Goal: Task Accomplishment & Management: Use online tool/utility

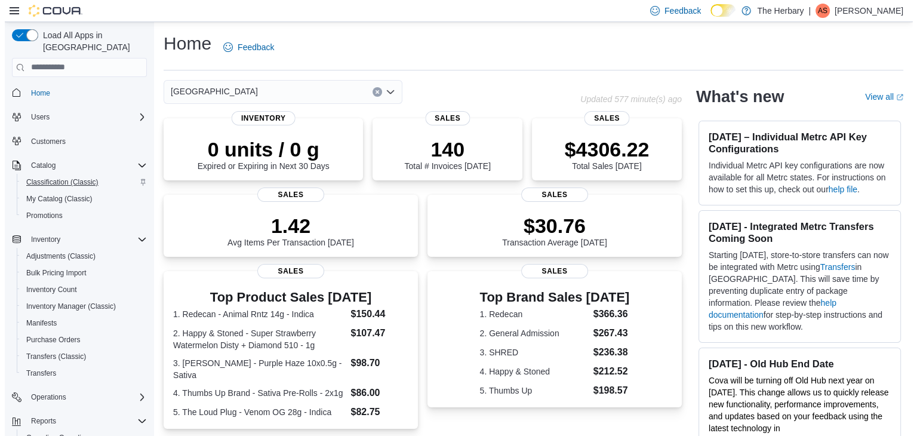
scroll to position [84, 0]
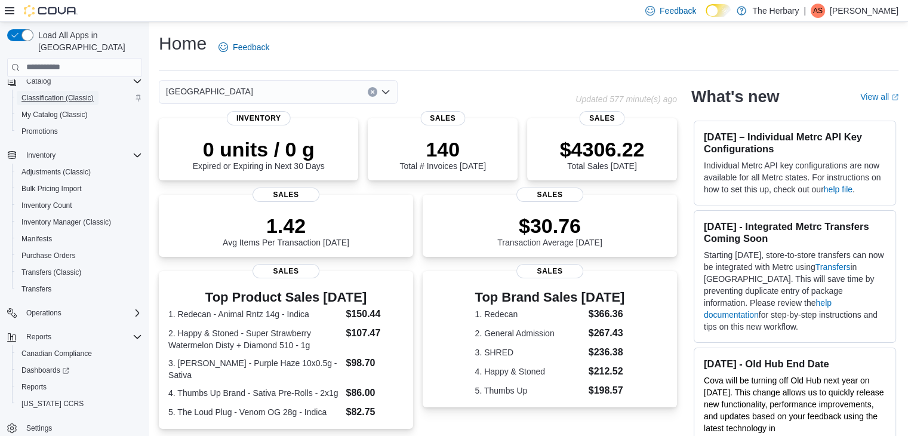
click at [36, 93] on span "Classification (Classic)" at bounding box center [57, 98] width 72 height 10
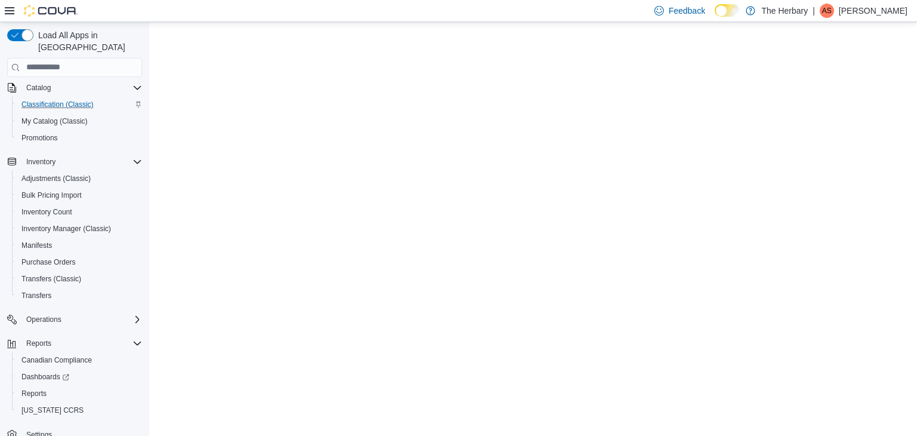
scroll to position [84, 0]
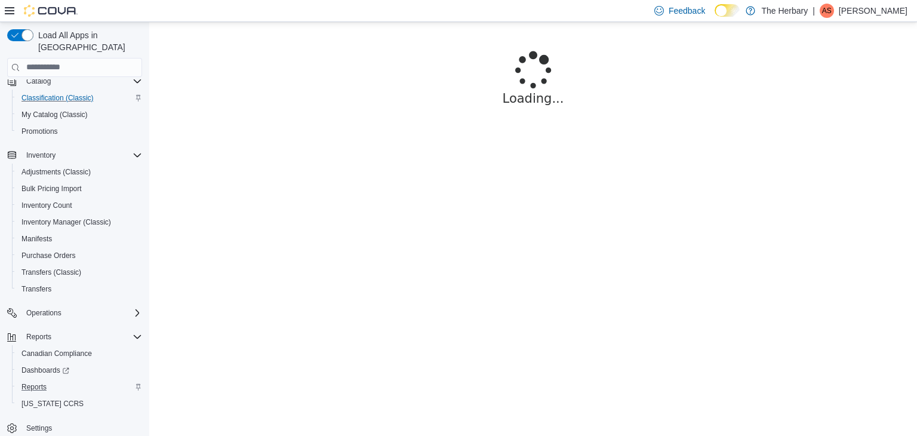
click at [70, 380] on div "Reports" at bounding box center [79, 387] width 125 height 14
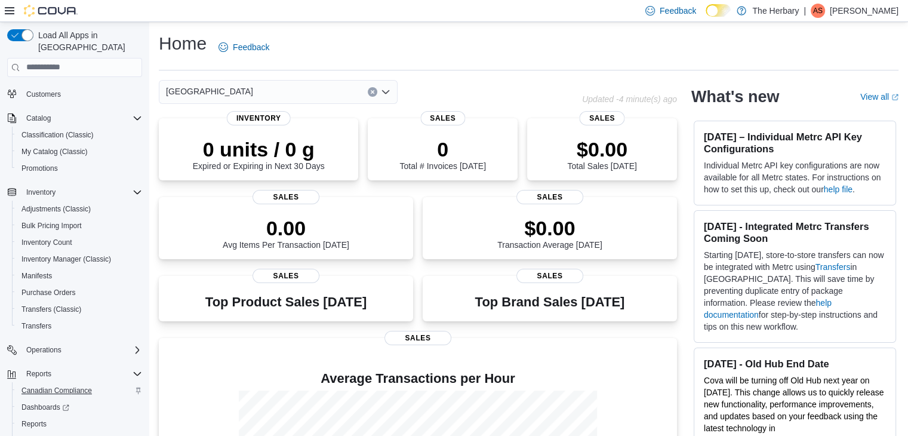
scroll to position [84, 0]
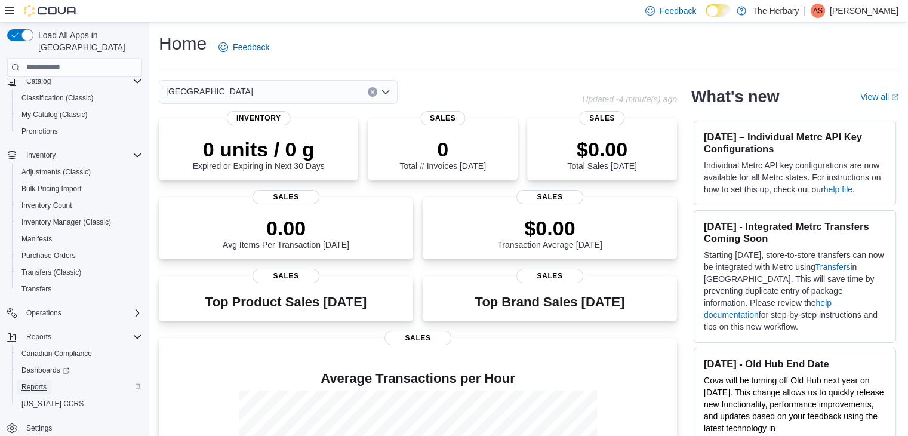
click at [45, 382] on span "Reports" at bounding box center [33, 387] width 25 height 10
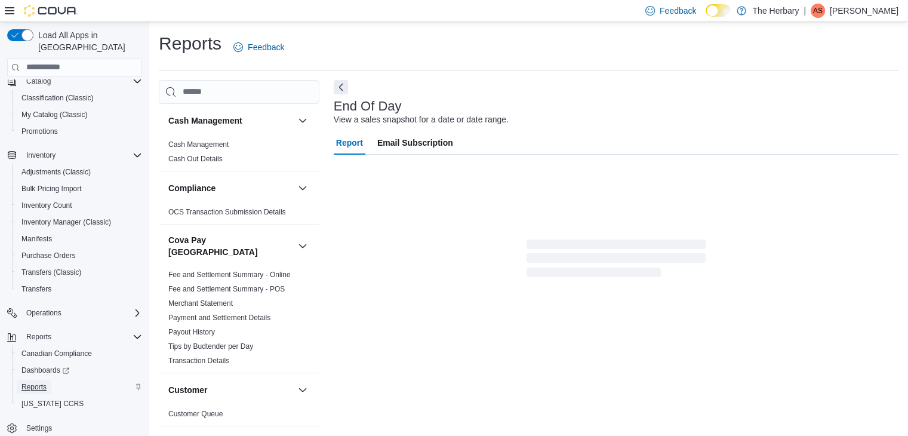
scroll to position [4, 0]
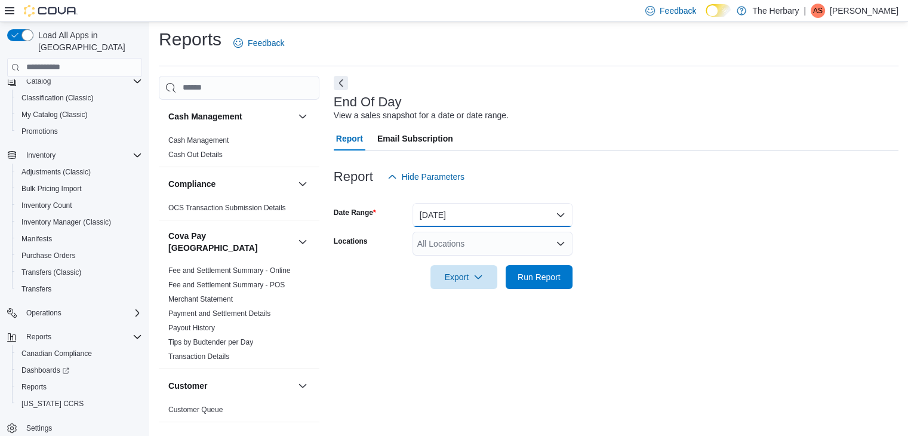
click at [489, 219] on button "Today" at bounding box center [492, 215] width 160 height 24
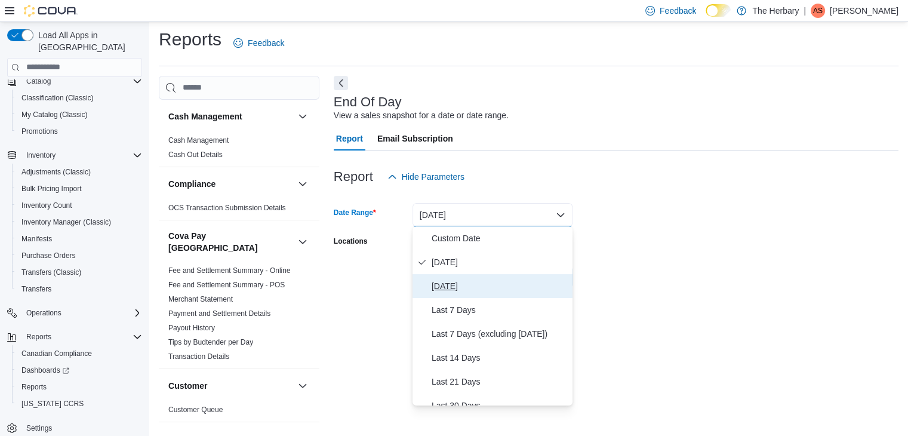
click at [461, 288] on span "Yesterday" at bounding box center [499, 286] width 136 height 14
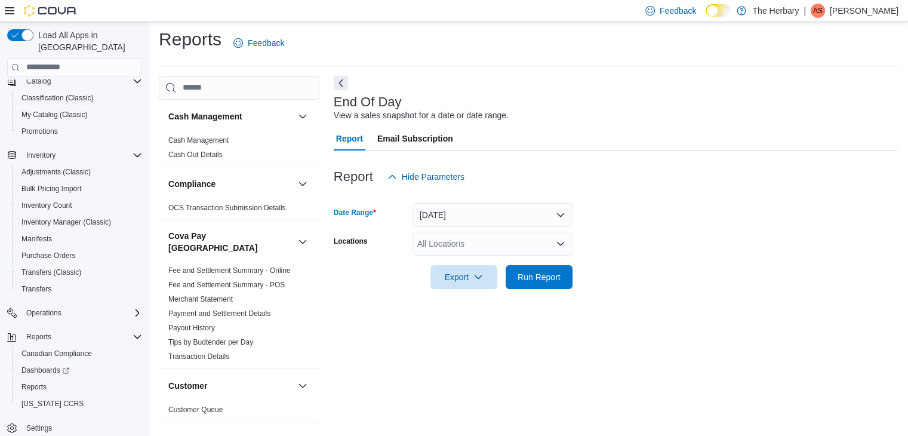
click at [460, 244] on div "All Locations" at bounding box center [492, 244] width 160 height 24
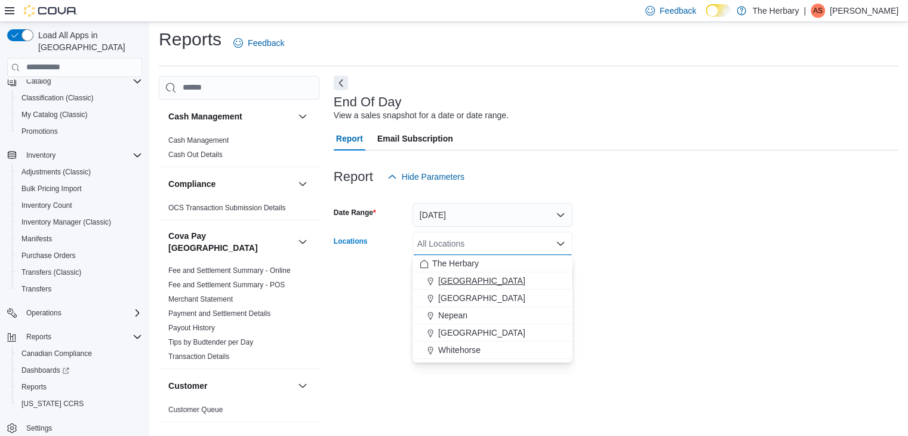
click at [460, 282] on span "[GEOGRAPHIC_DATA]" at bounding box center [481, 281] width 87 height 12
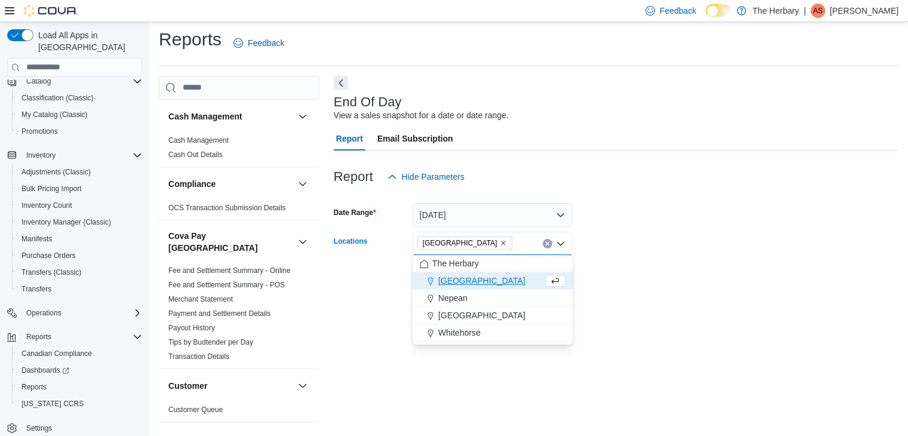
click at [631, 287] on form "Date Range Yesterday Locations Kingston Combo box. Selected. Kingston. Press Ba…" at bounding box center [616, 239] width 565 height 100
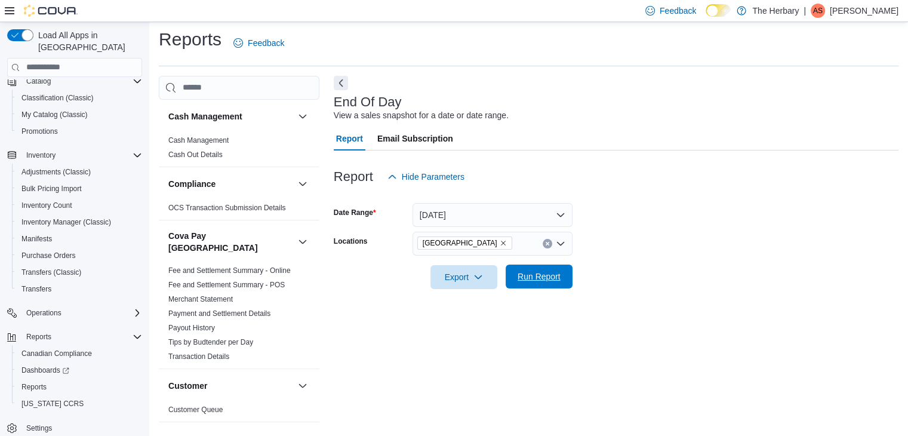
click at [528, 282] on span "Run Report" at bounding box center [539, 276] width 53 height 24
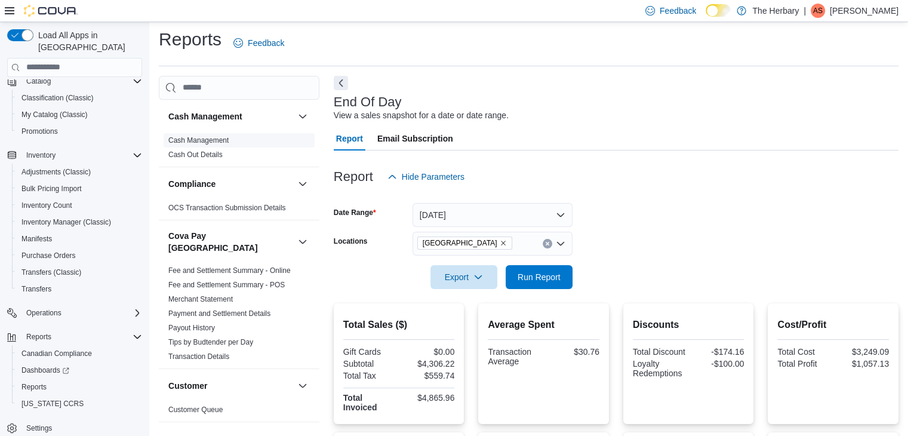
click at [215, 139] on link "Cash Management" at bounding box center [198, 140] width 60 height 8
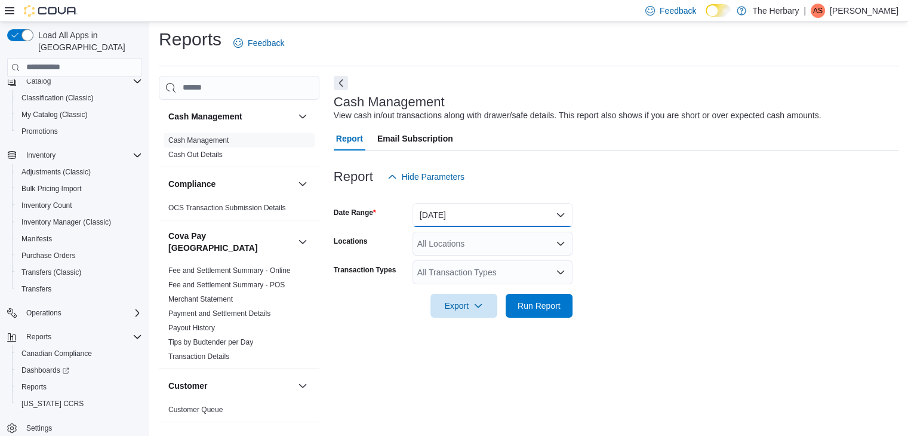
click at [476, 211] on button "Today" at bounding box center [492, 215] width 160 height 24
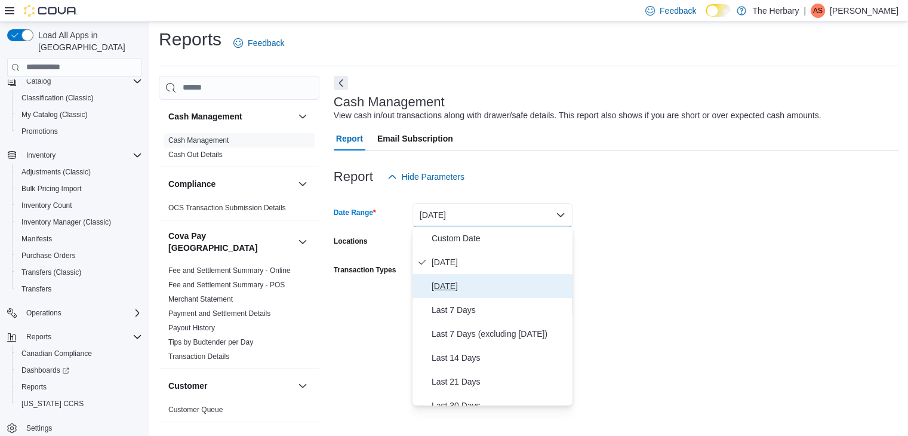
click at [454, 287] on span "Yesterday" at bounding box center [499, 286] width 136 height 14
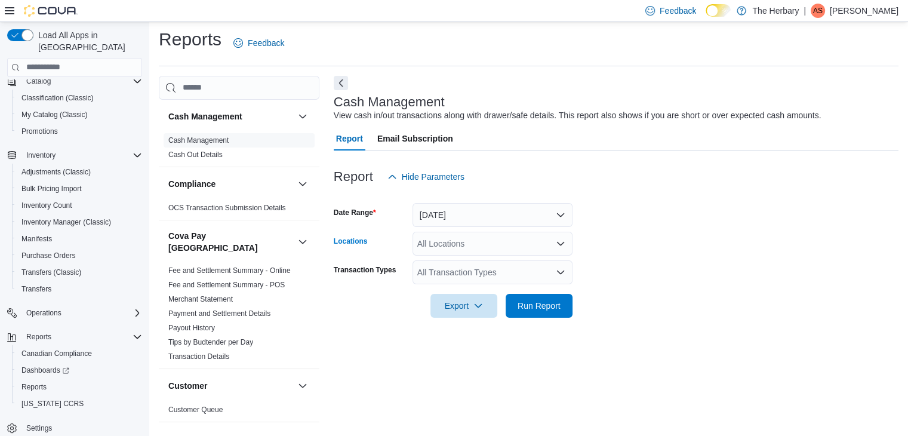
click at [476, 239] on div "All Locations" at bounding box center [492, 244] width 160 height 24
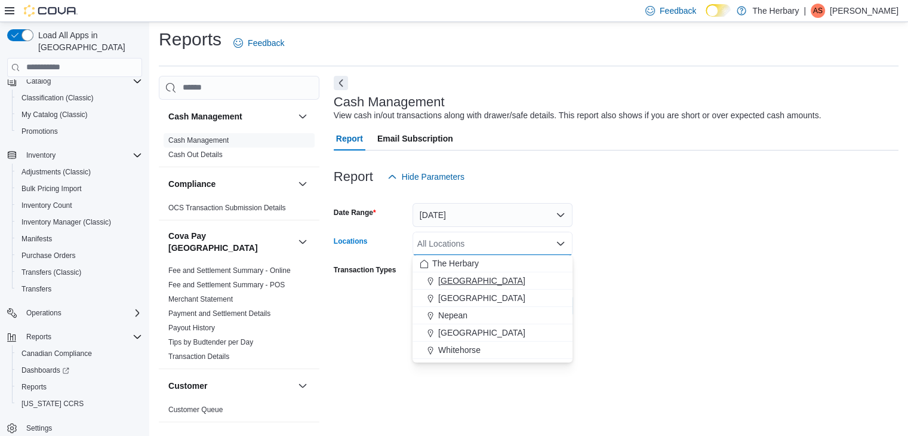
click at [460, 282] on span "[GEOGRAPHIC_DATA]" at bounding box center [481, 281] width 87 height 12
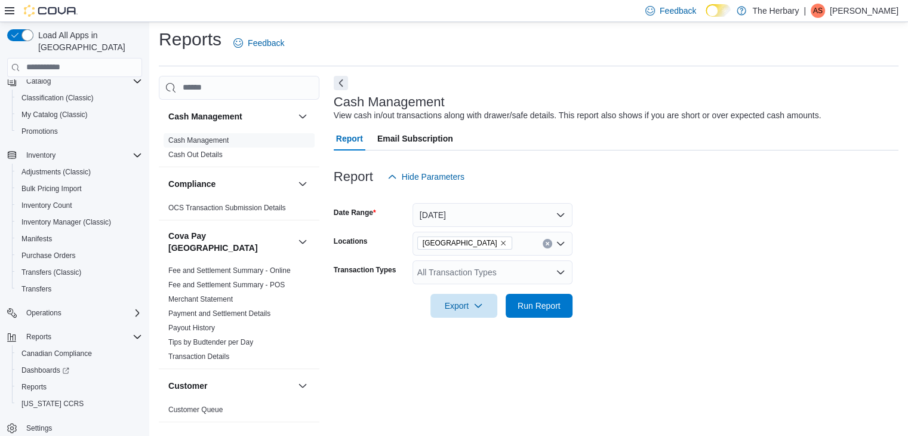
click at [664, 278] on form "Date Range Yesterday Locations Kingston Transaction Types All Transaction Types…" at bounding box center [616, 253] width 565 height 129
click at [553, 306] on span "Run Report" at bounding box center [538, 305] width 43 height 12
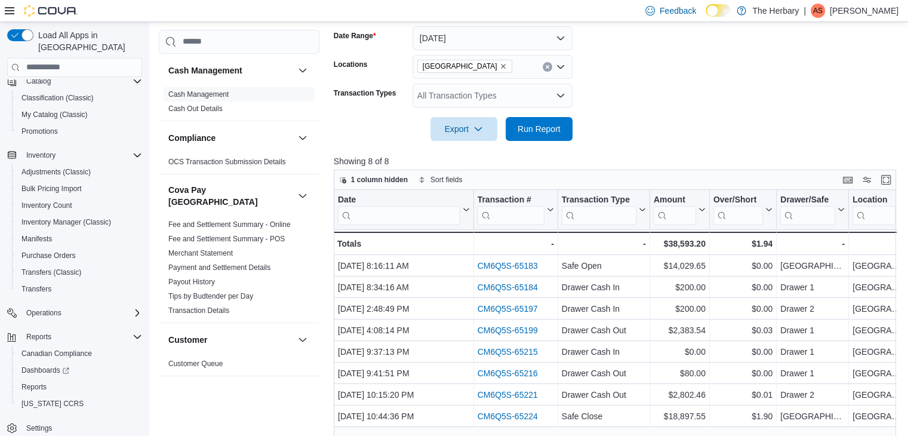
scroll to position [272, 0]
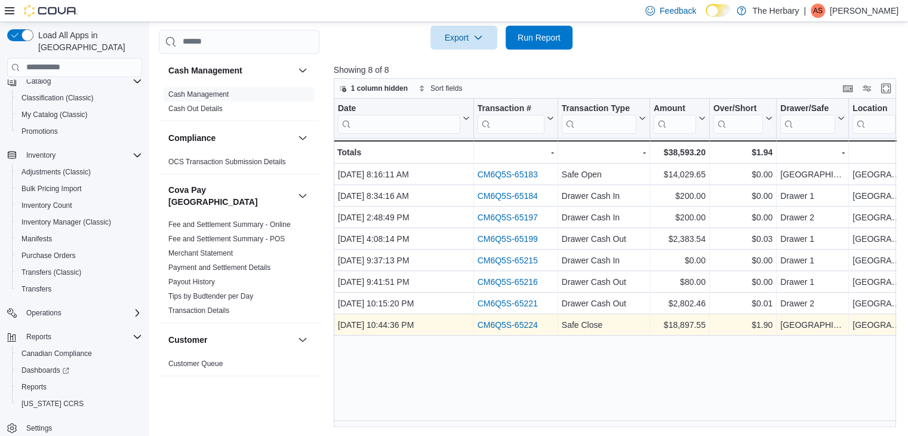
click at [528, 322] on link "CM6Q5S-65224" at bounding box center [507, 325] width 60 height 10
